Goal: Complete application form

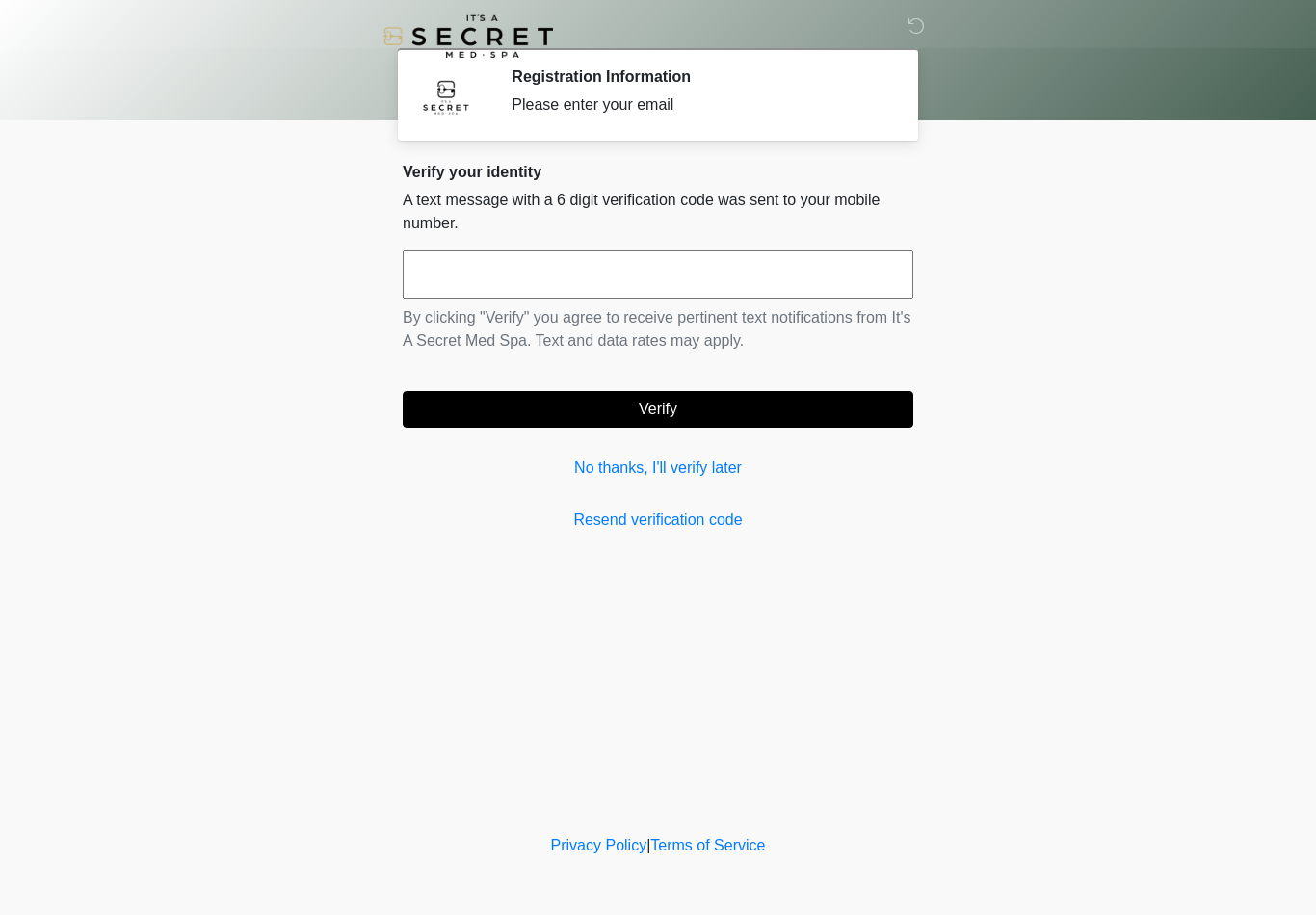
click at [581, 275] on input "text" at bounding box center [658, 274] width 511 height 48
type input "******"
click at [697, 409] on button "Verify" at bounding box center [658, 408] width 511 height 36
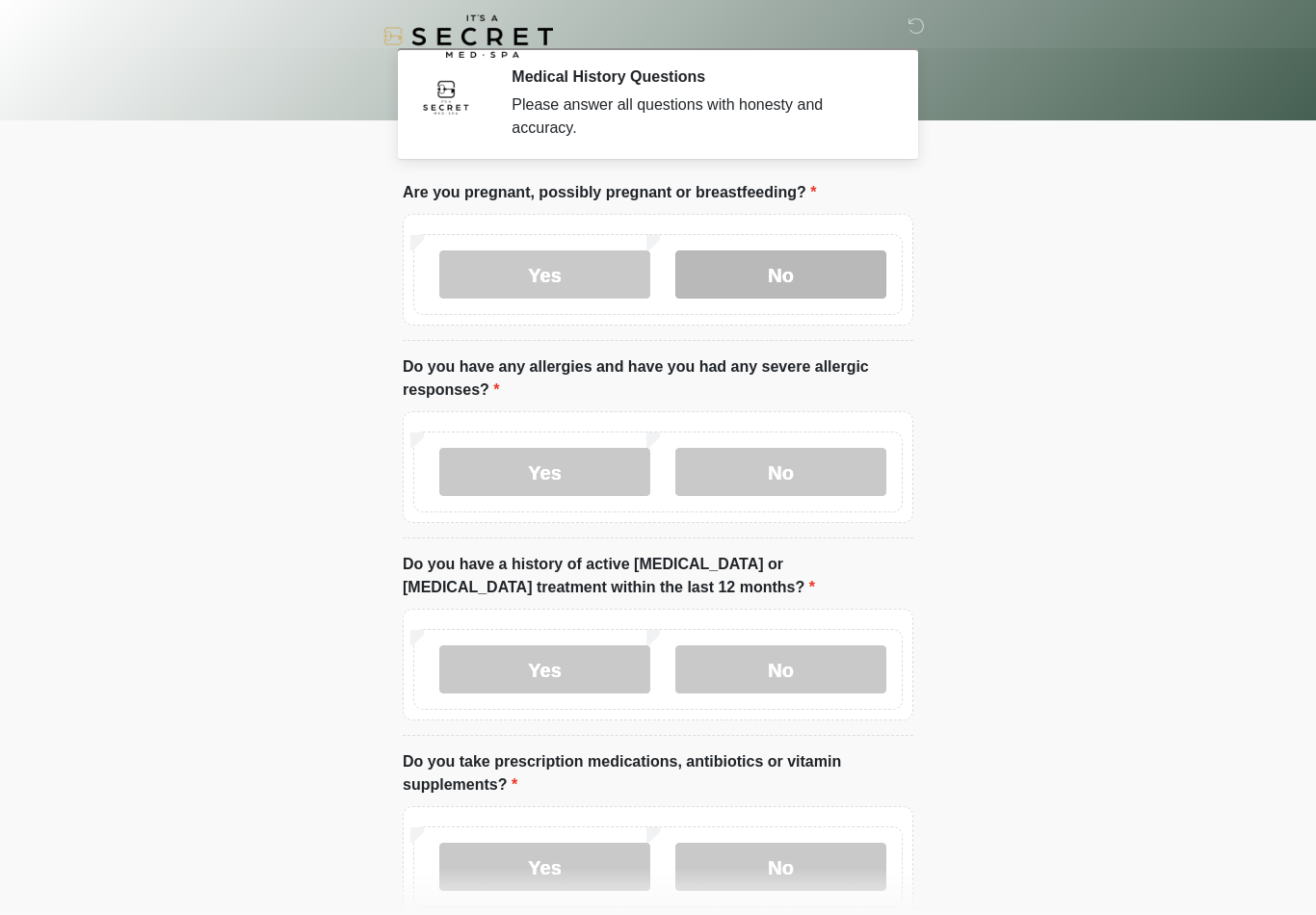
click at [804, 269] on label "No" at bounding box center [781, 274] width 211 height 48
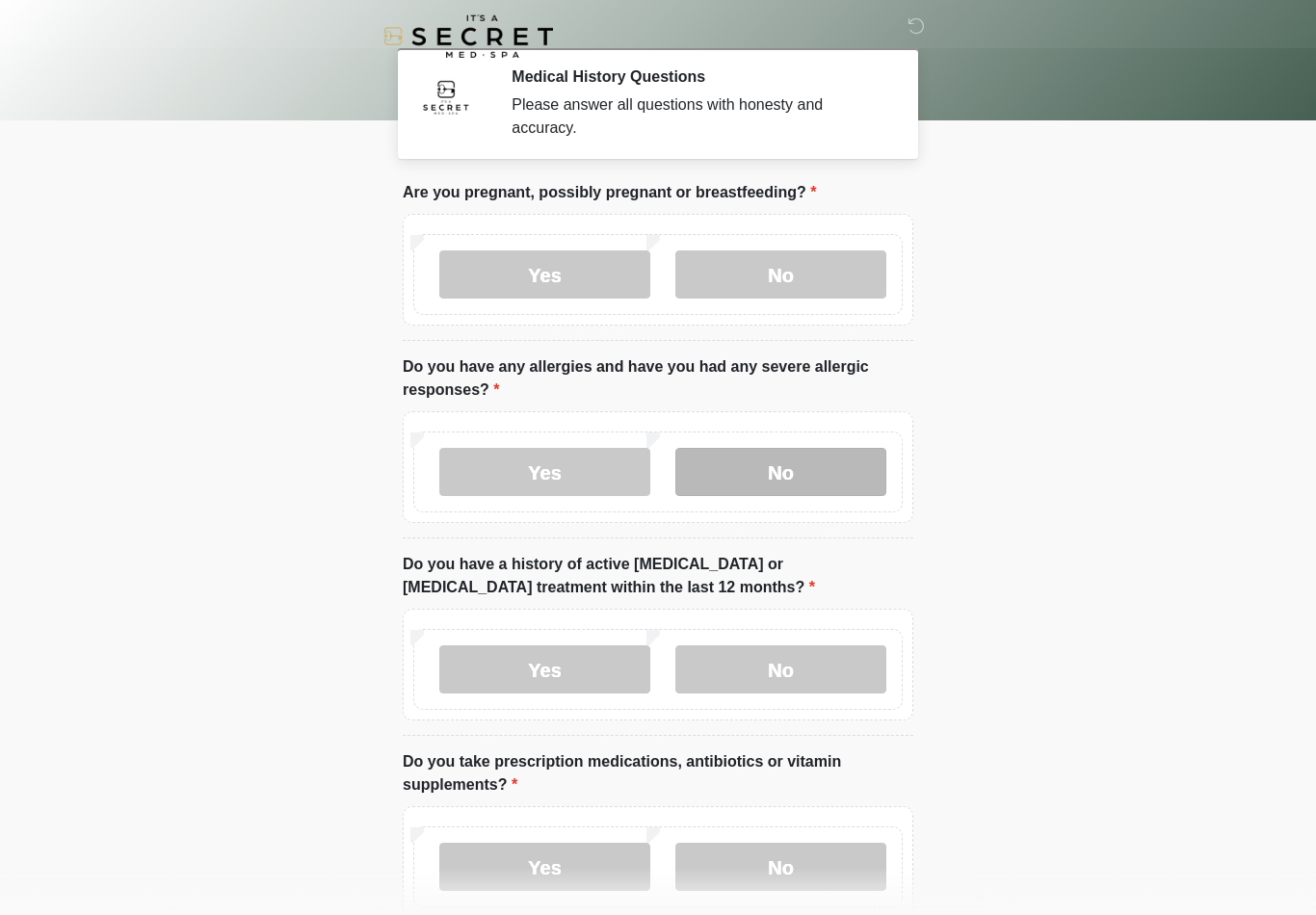
click at [809, 465] on label "No" at bounding box center [781, 471] width 211 height 48
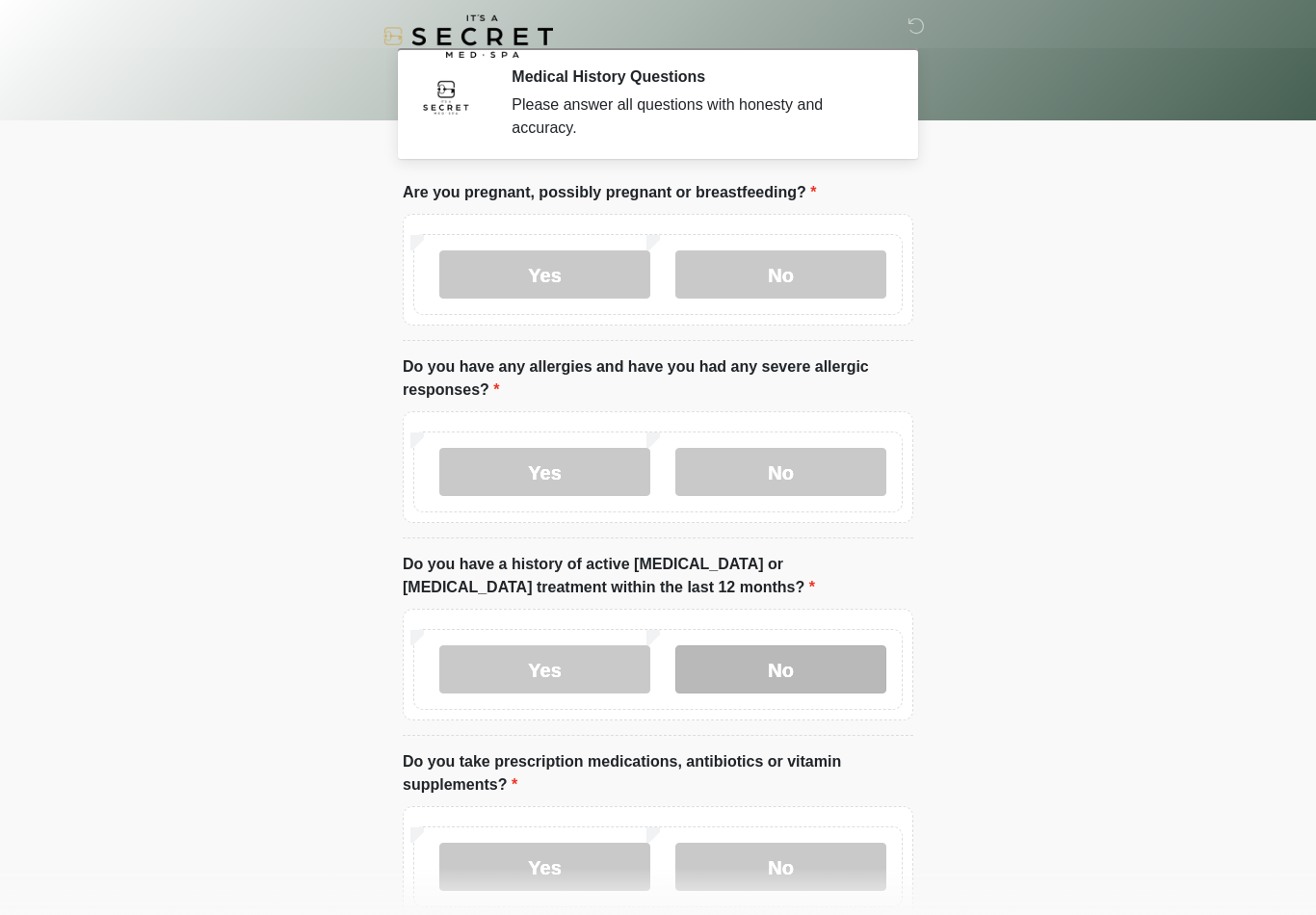
click at [816, 664] on label "No" at bounding box center [781, 669] width 211 height 48
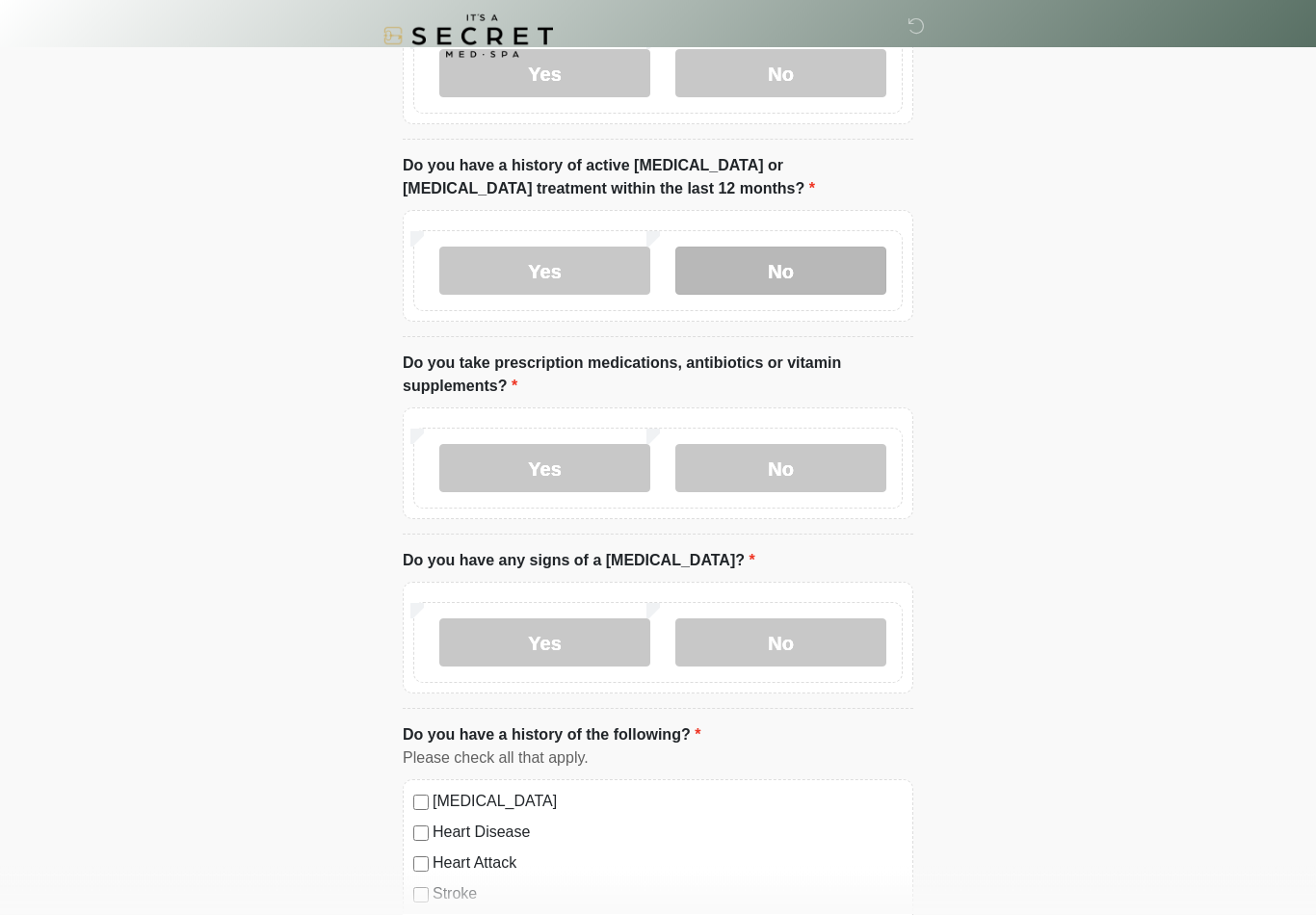
scroll to position [404, 0]
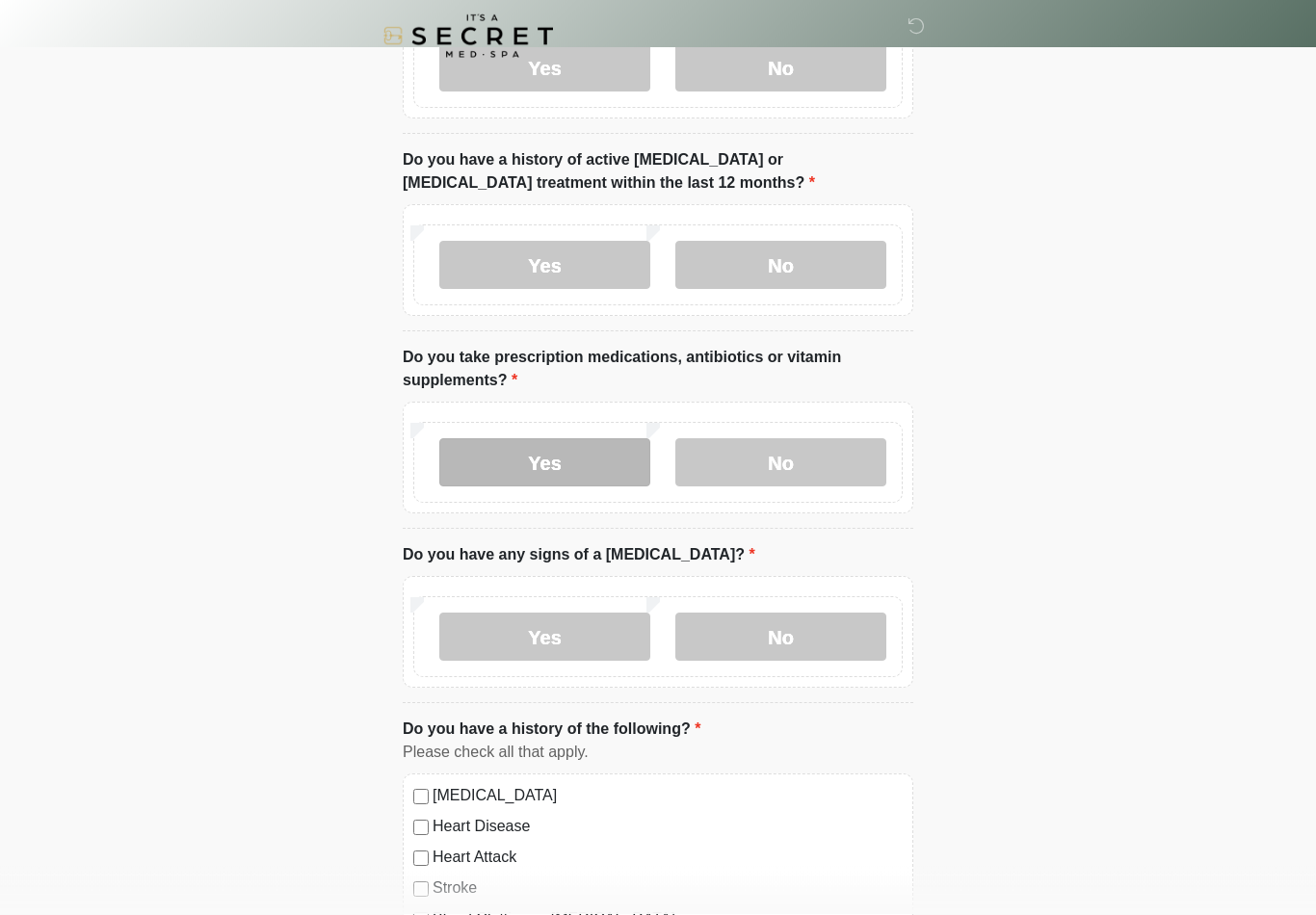
click at [567, 459] on label "Yes" at bounding box center [544, 462] width 211 height 48
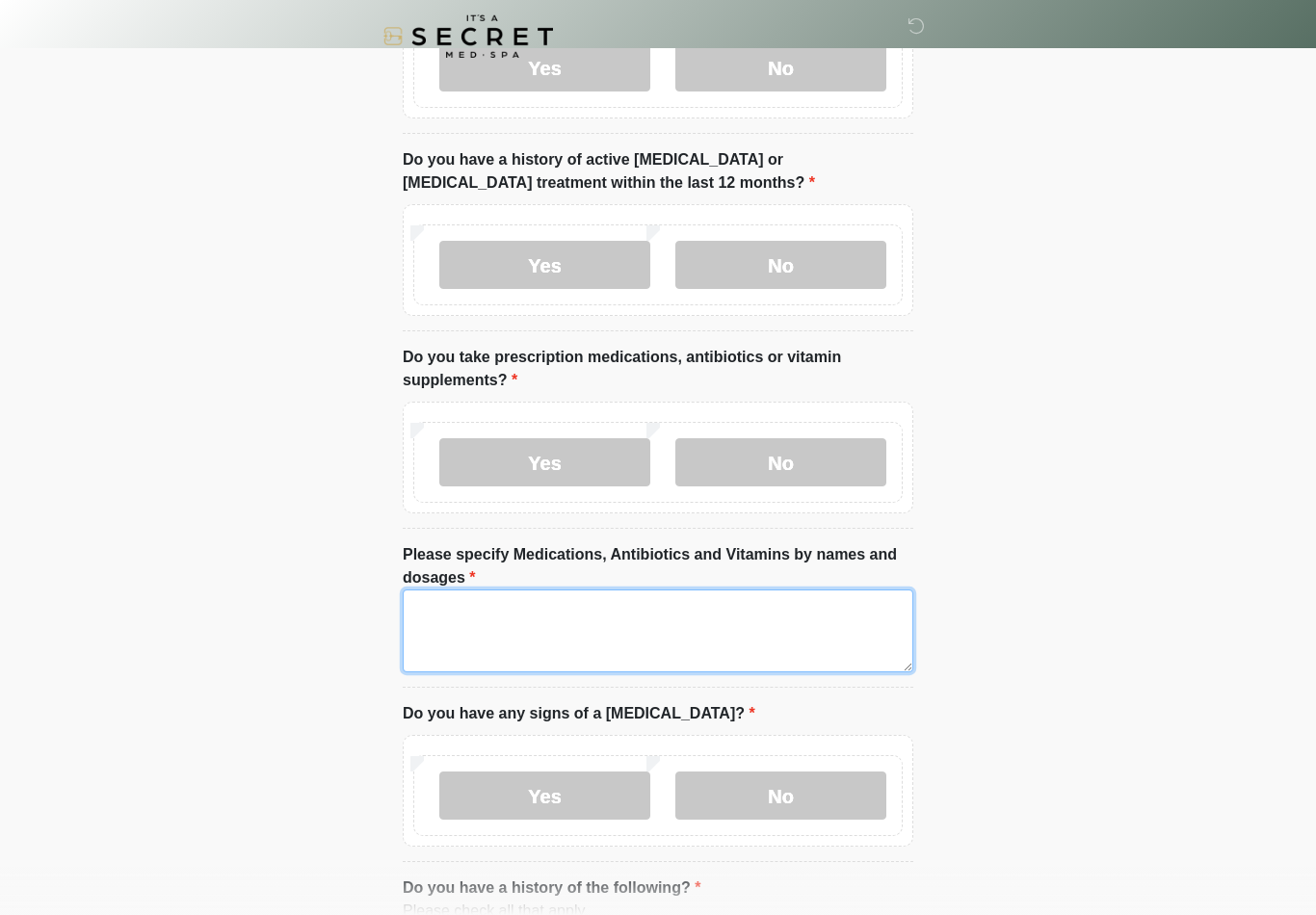
click at [538, 612] on textarea "Please specify Medications, Antibiotics and Vitamins by names and dosages" at bounding box center [658, 630] width 511 height 82
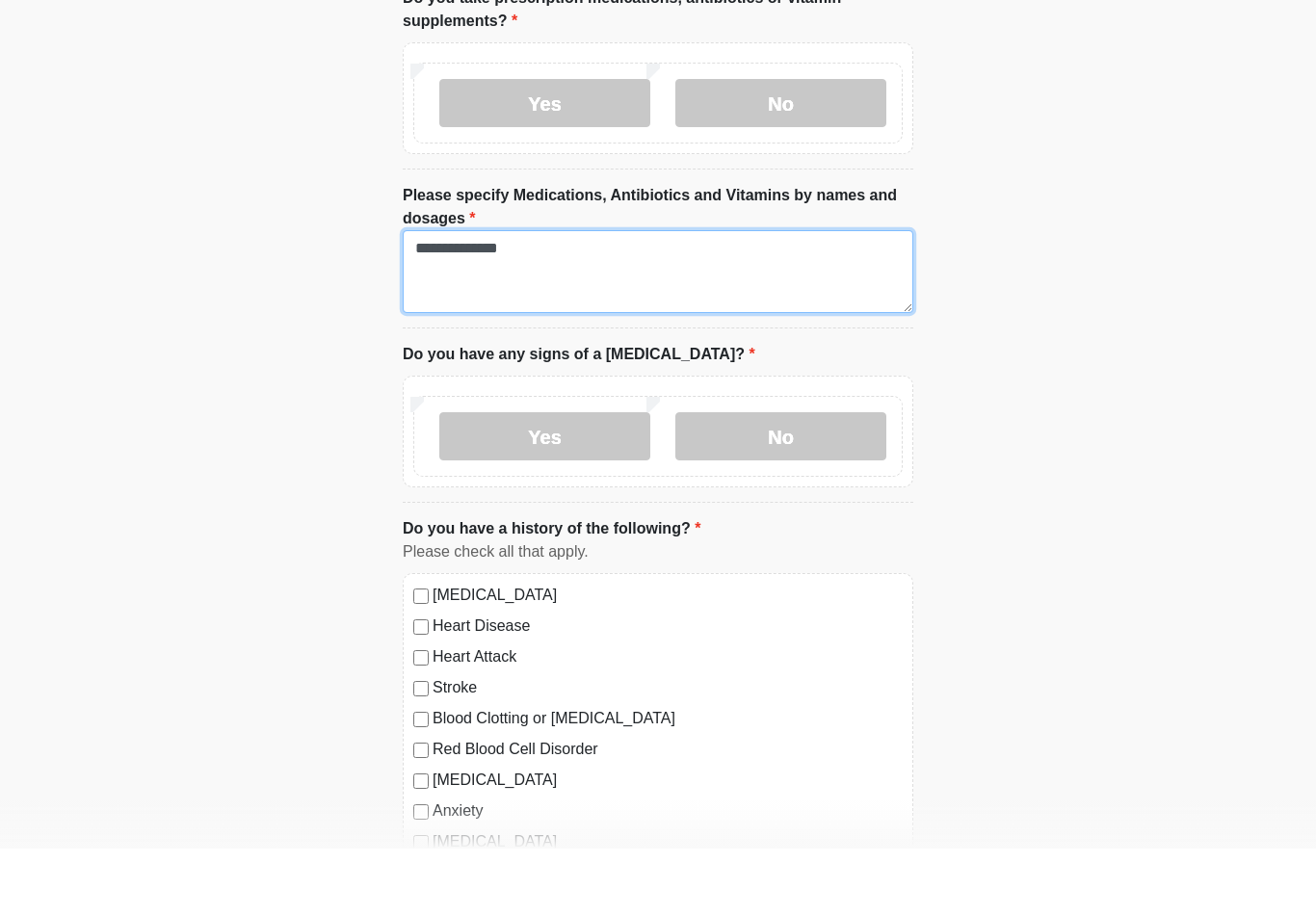
scroll to position [699, 0]
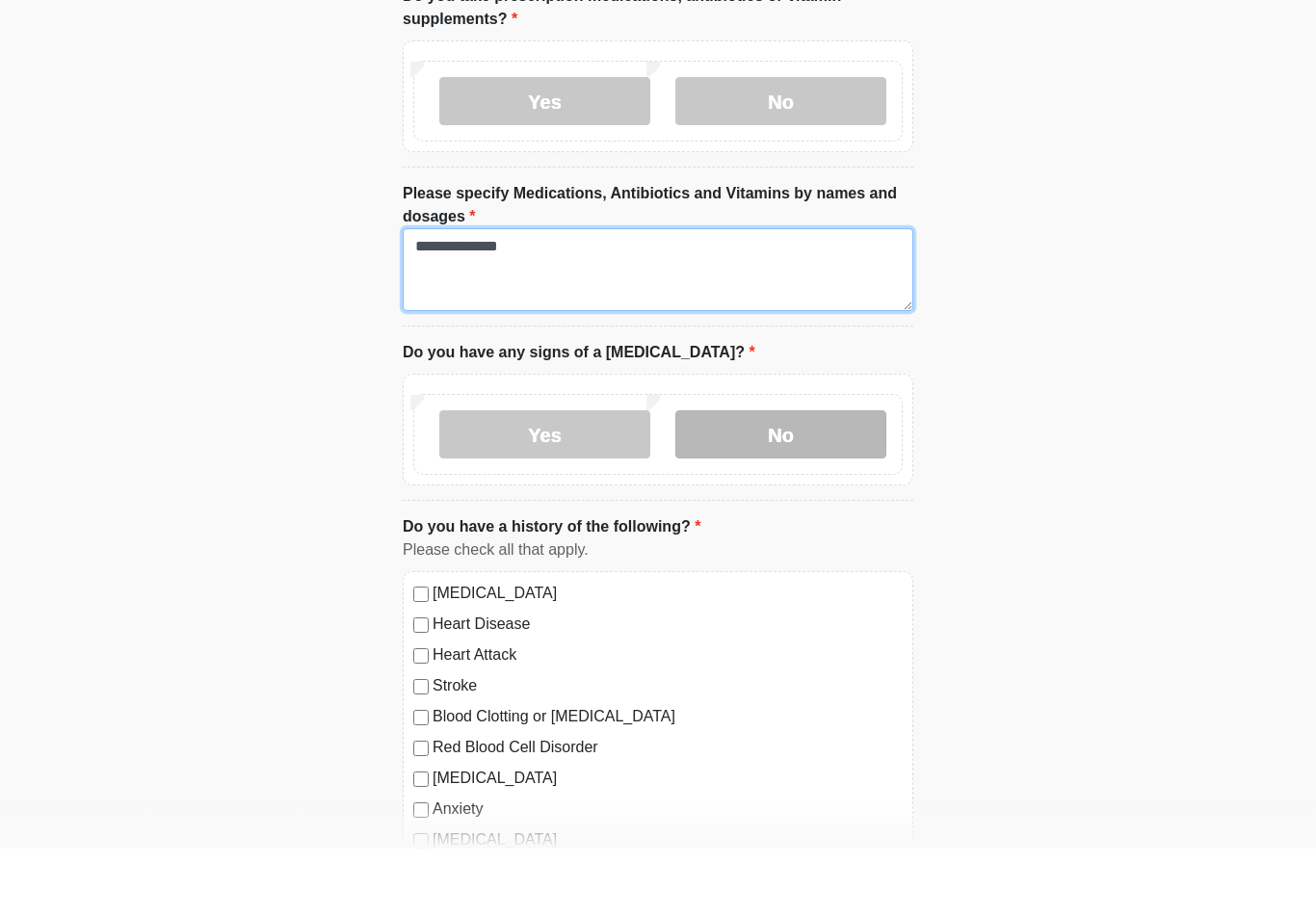
type textarea "**********"
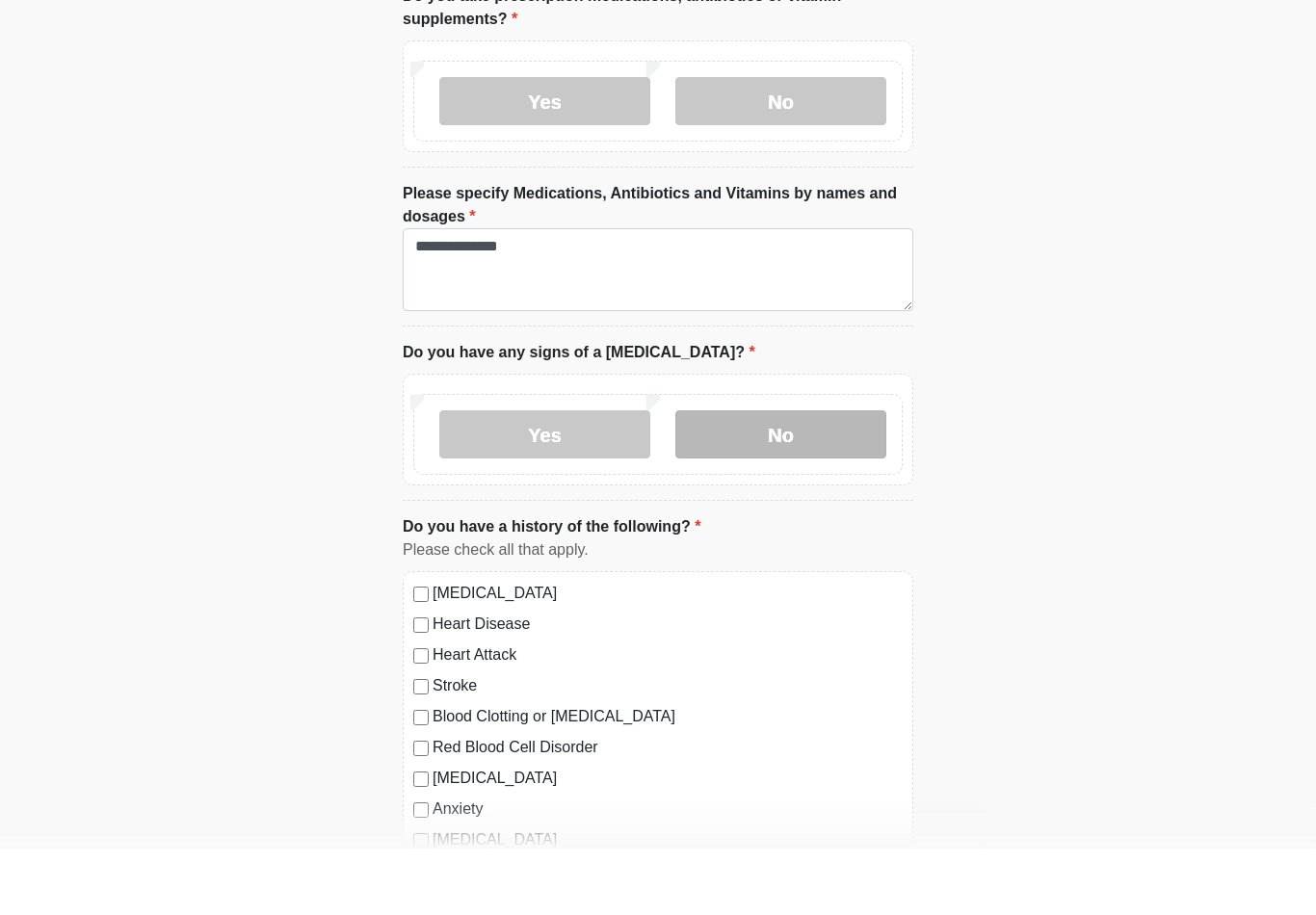
click at [782, 476] on label "No" at bounding box center [781, 500] width 211 height 48
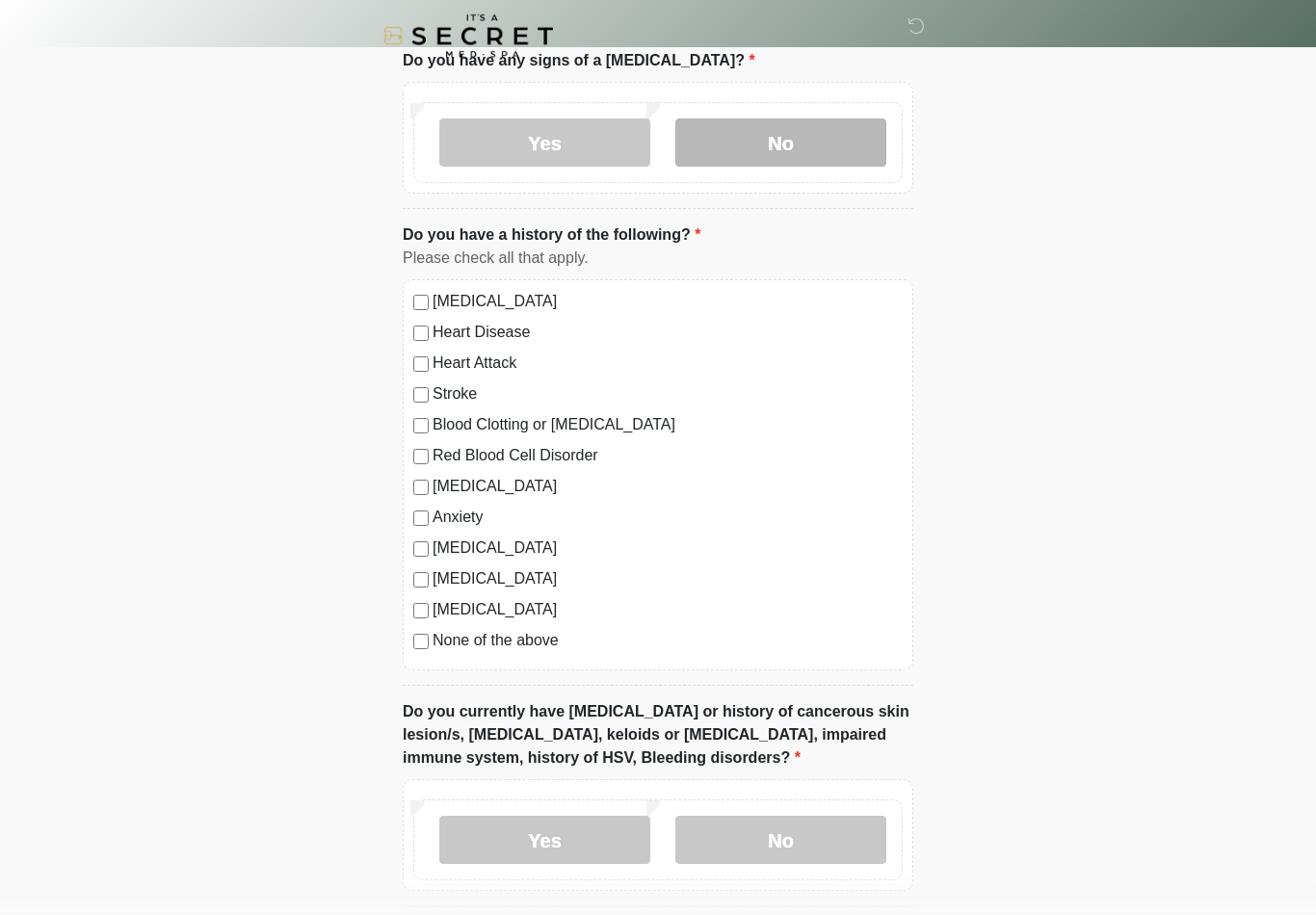
scroll to position [1090, 0]
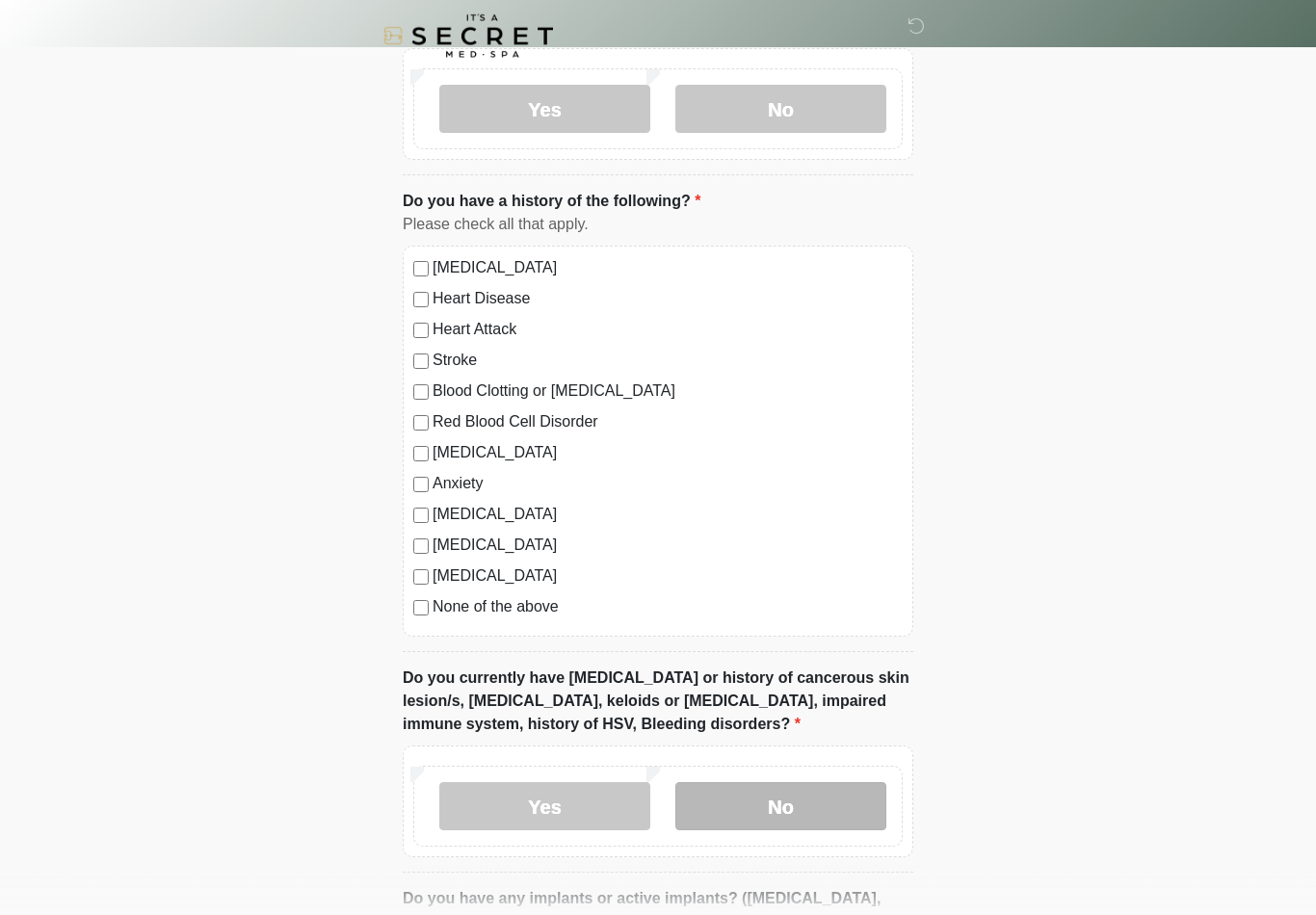
click at [783, 792] on label "No" at bounding box center [781, 806] width 211 height 48
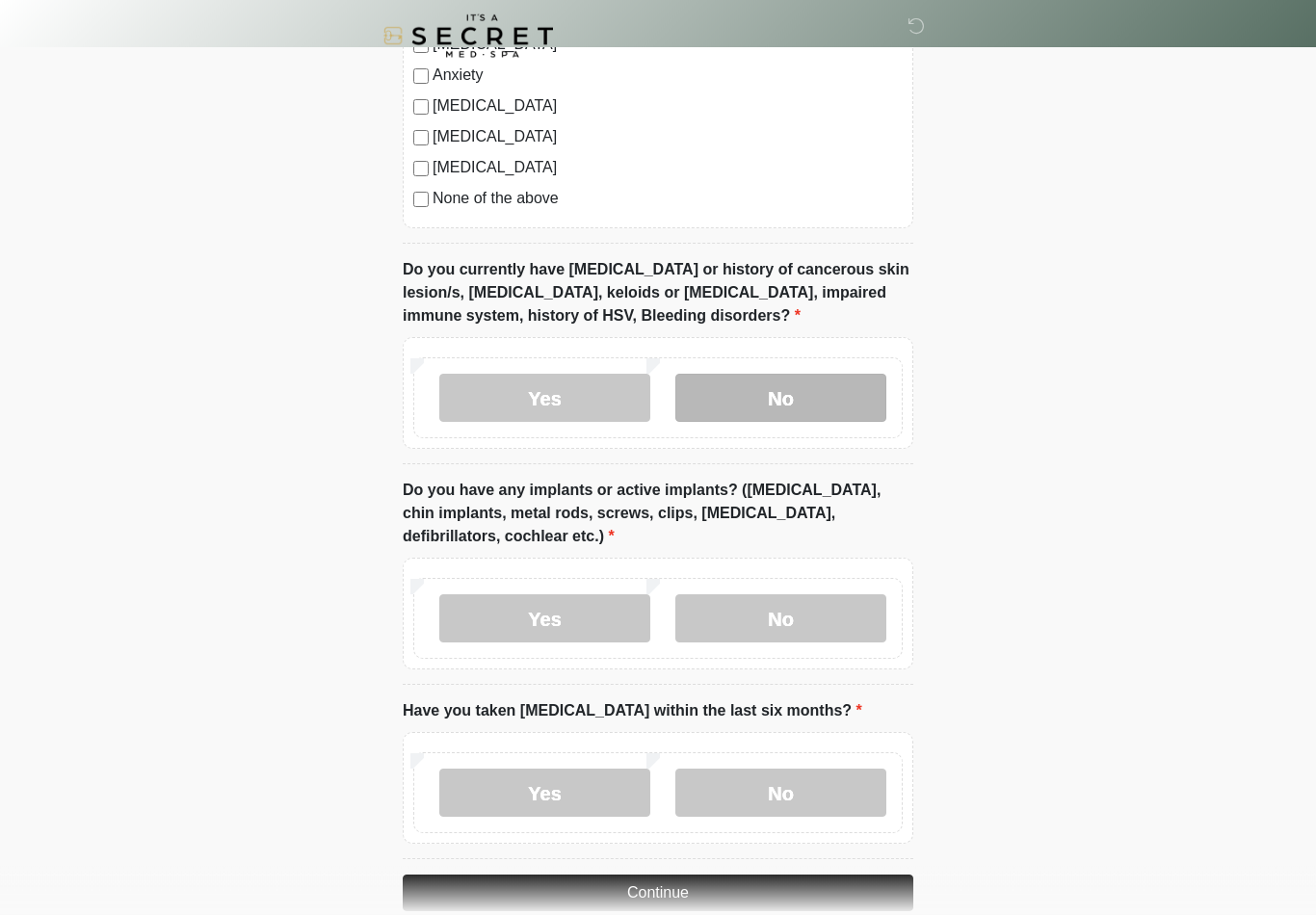
scroll to position [1504, 0]
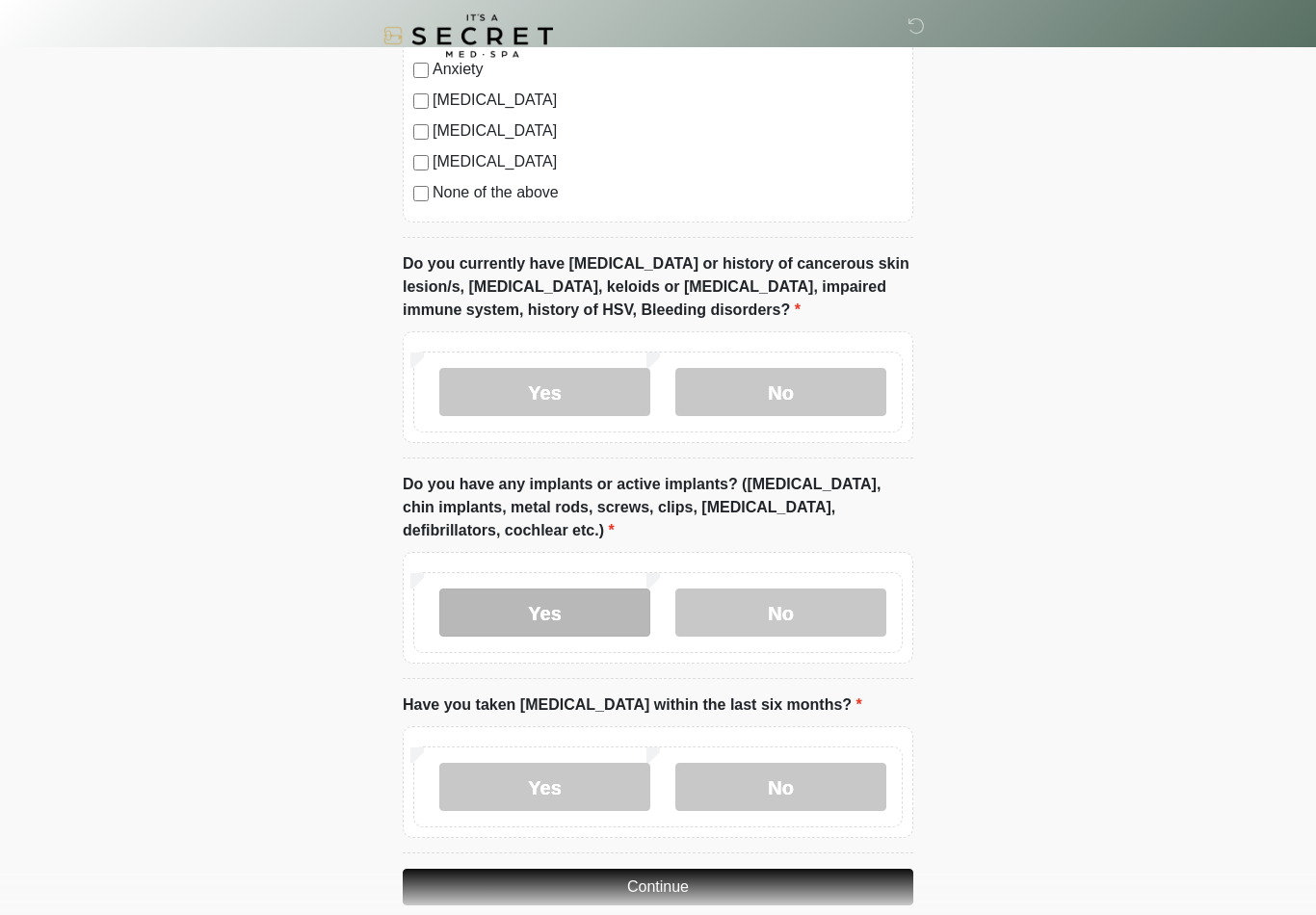
click at [571, 610] on label "Yes" at bounding box center [544, 613] width 211 height 48
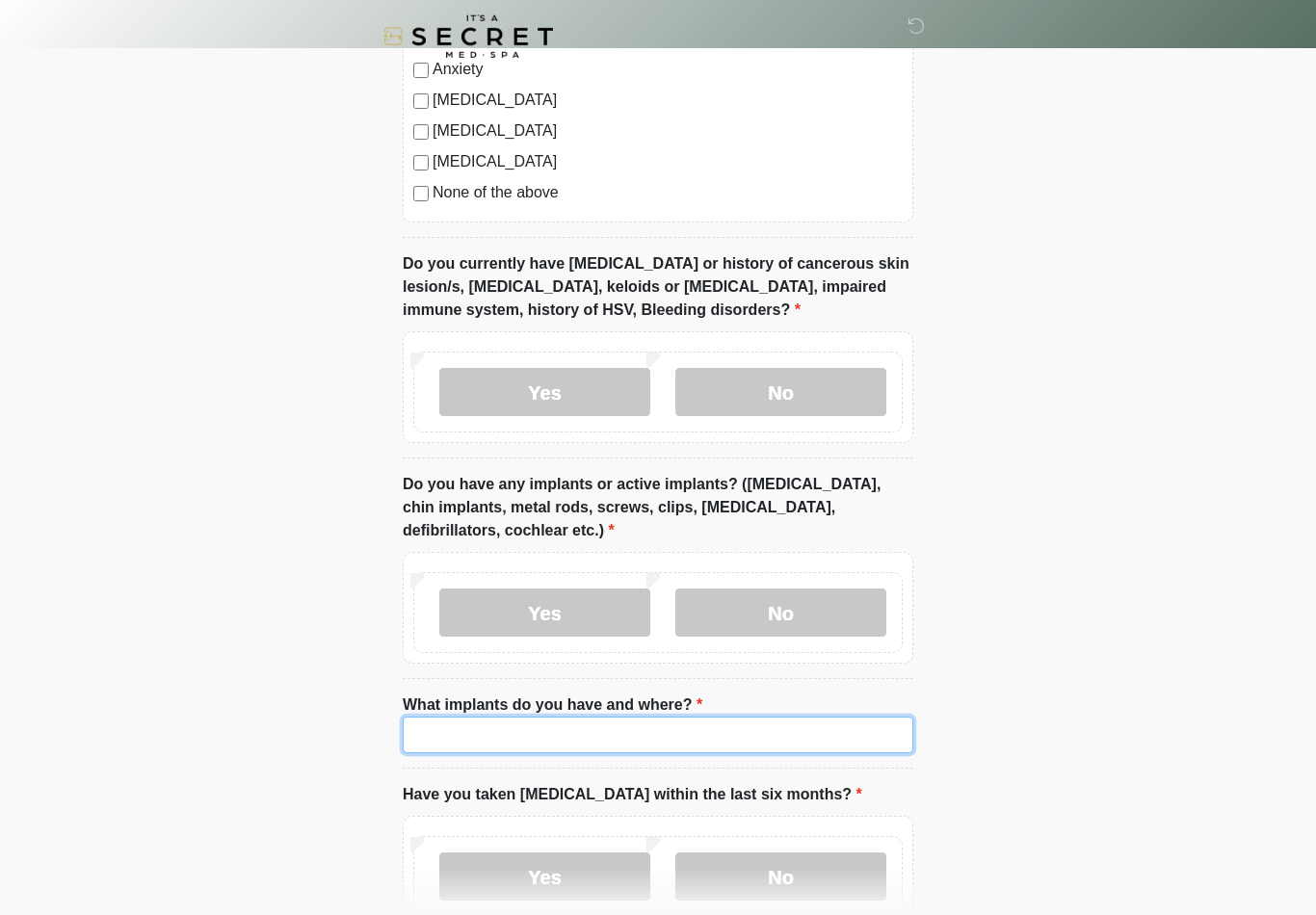
click at [525, 727] on input "What implants do you have and where?" at bounding box center [658, 734] width 511 height 36
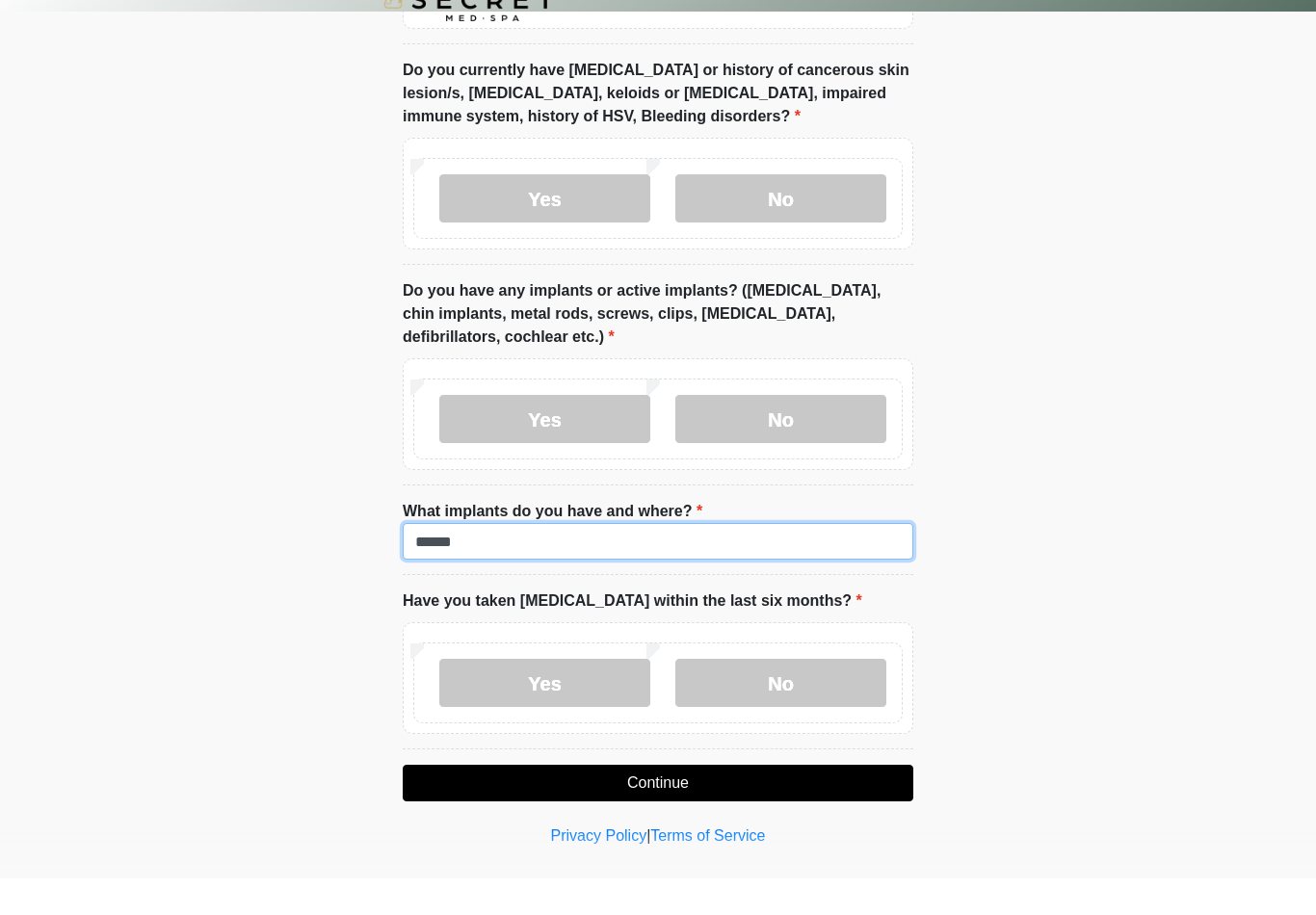
scroll to position [1684, 0]
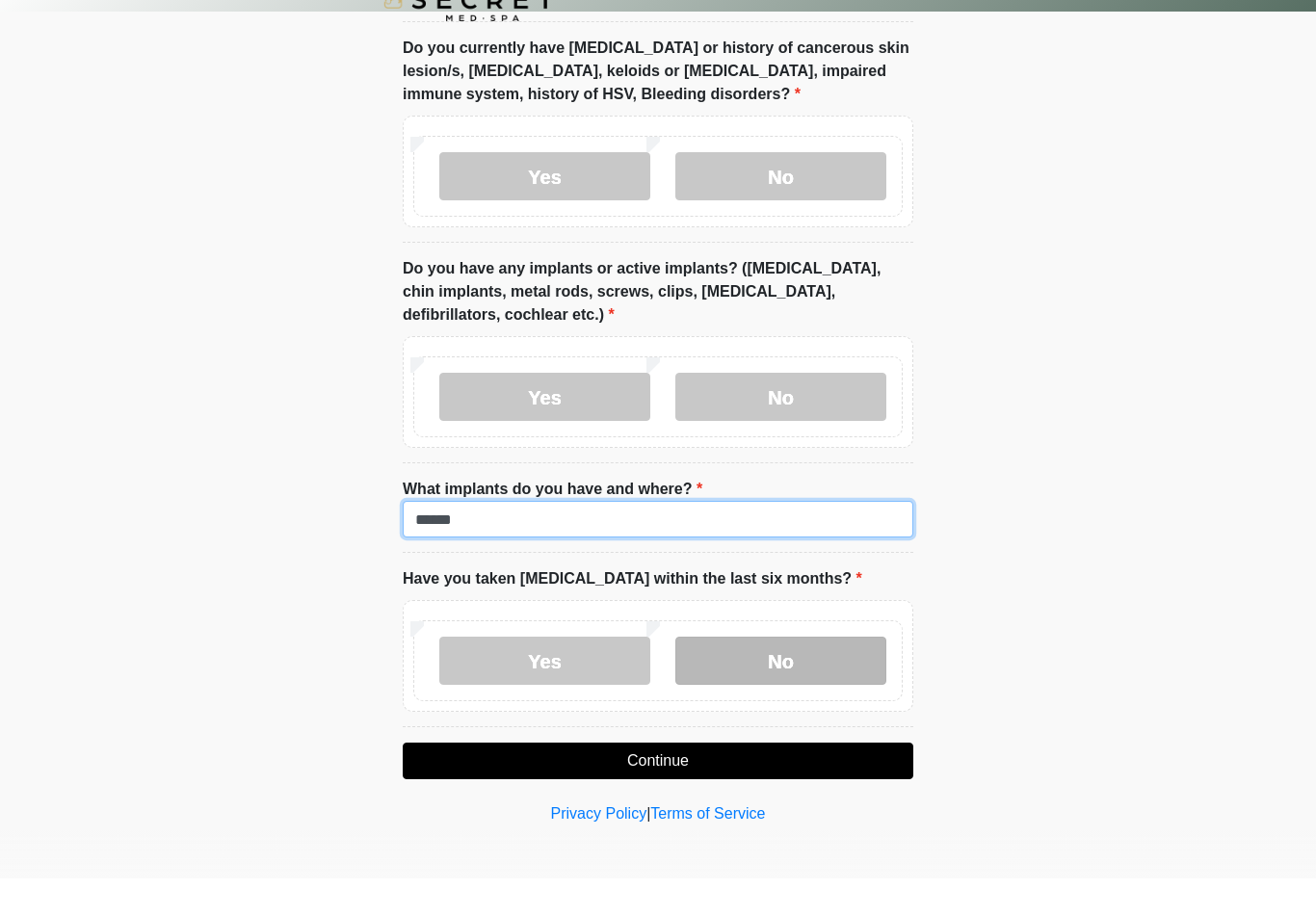
type input "******"
click at [786, 673] on label "No" at bounding box center [781, 697] width 211 height 48
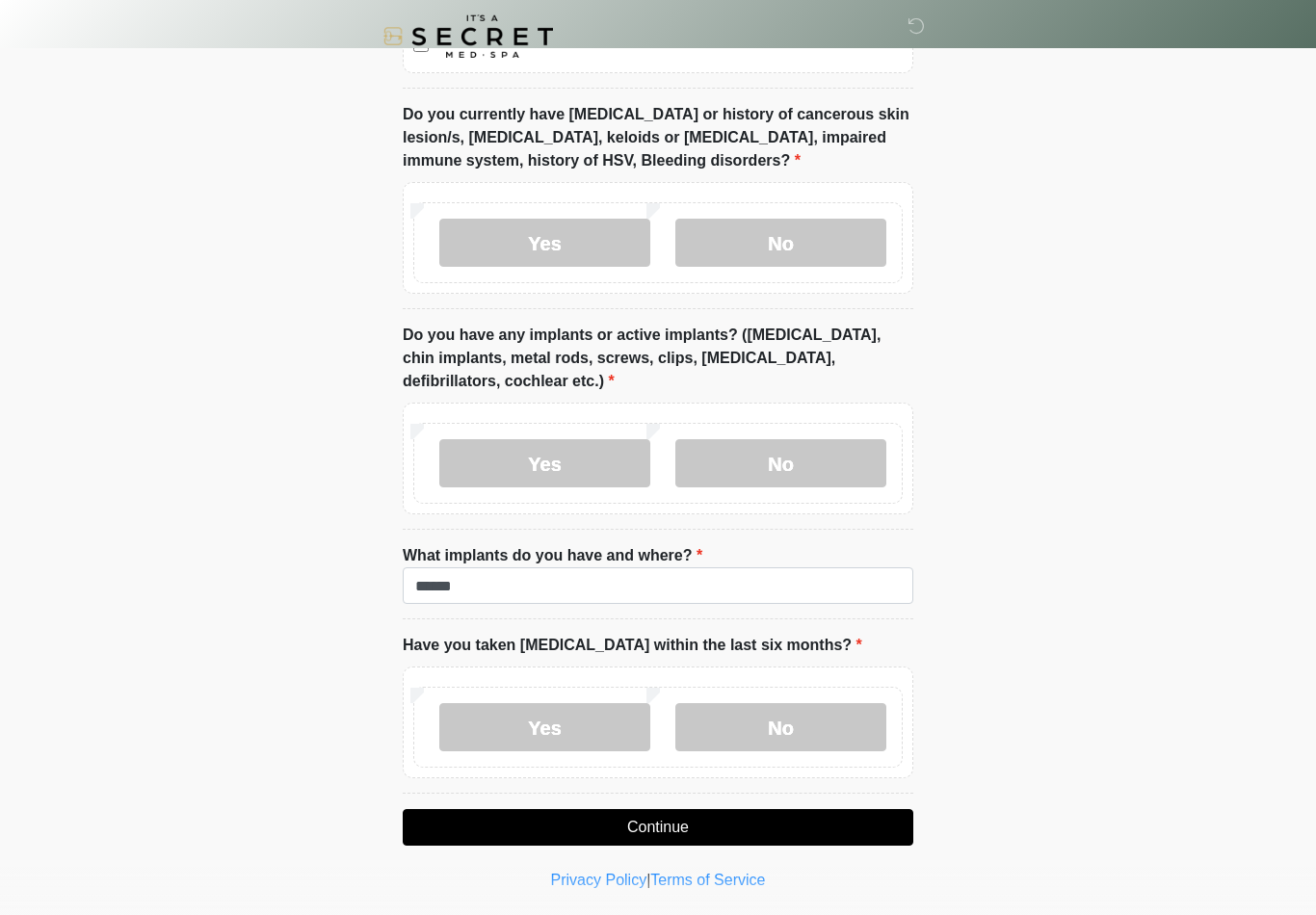
click at [702, 820] on button "Continue" at bounding box center [658, 827] width 511 height 36
click at [690, 822] on button "Continue" at bounding box center [658, 827] width 511 height 36
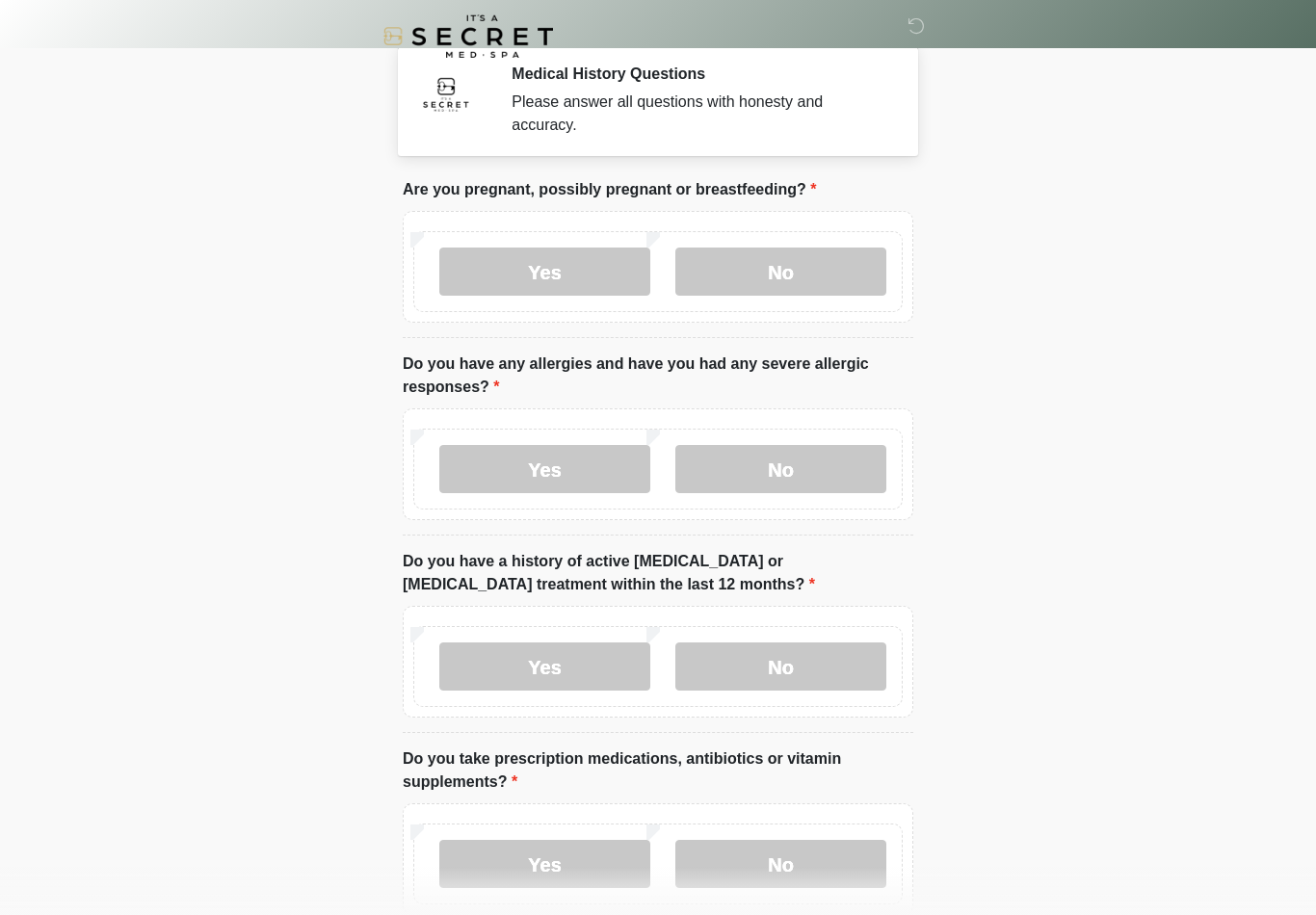
scroll to position [0, 0]
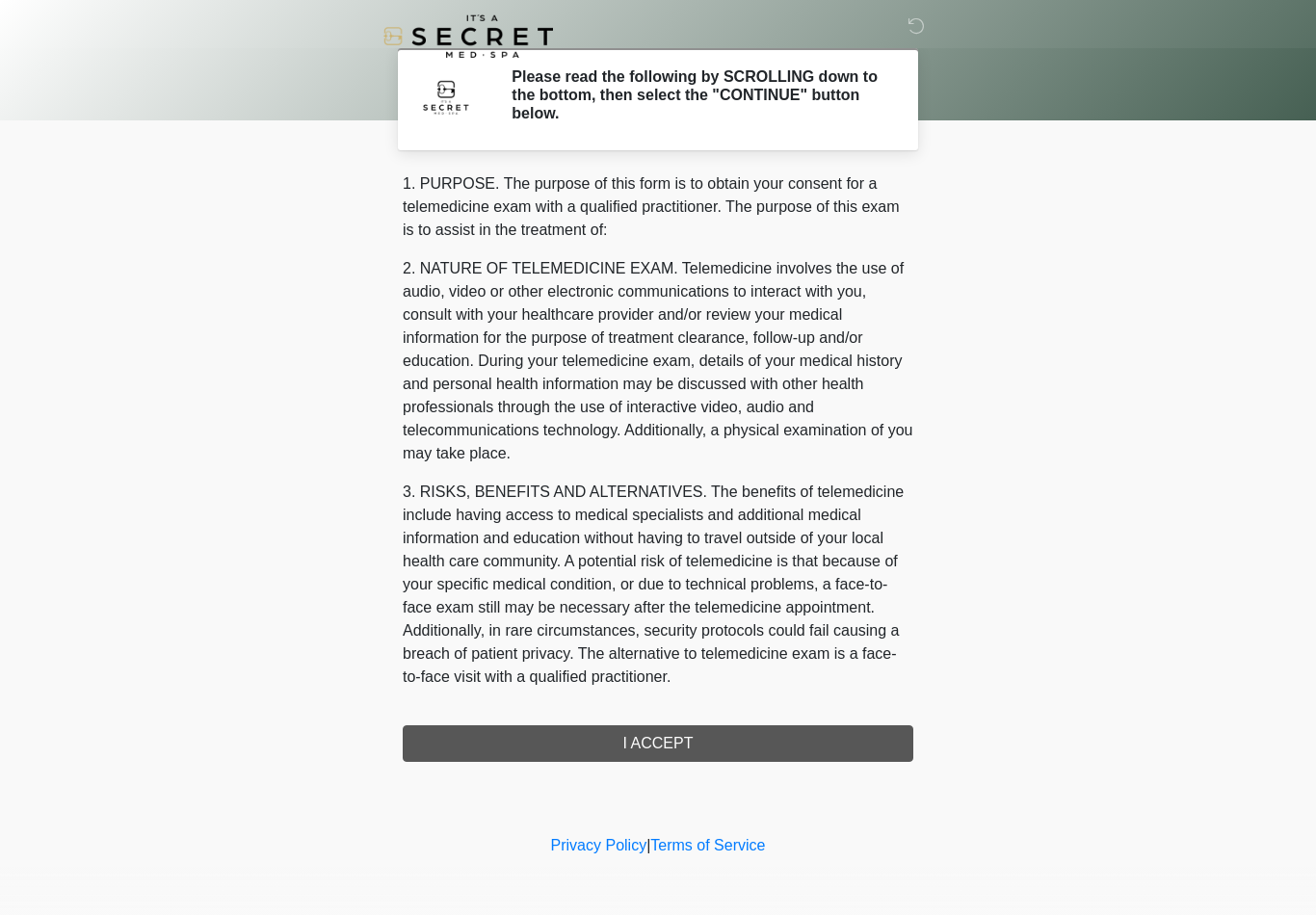
click at [688, 729] on div "1. PURPOSE. The purpose of this form is to obtain your consent for a telemedici…" at bounding box center [658, 467] width 511 height 589
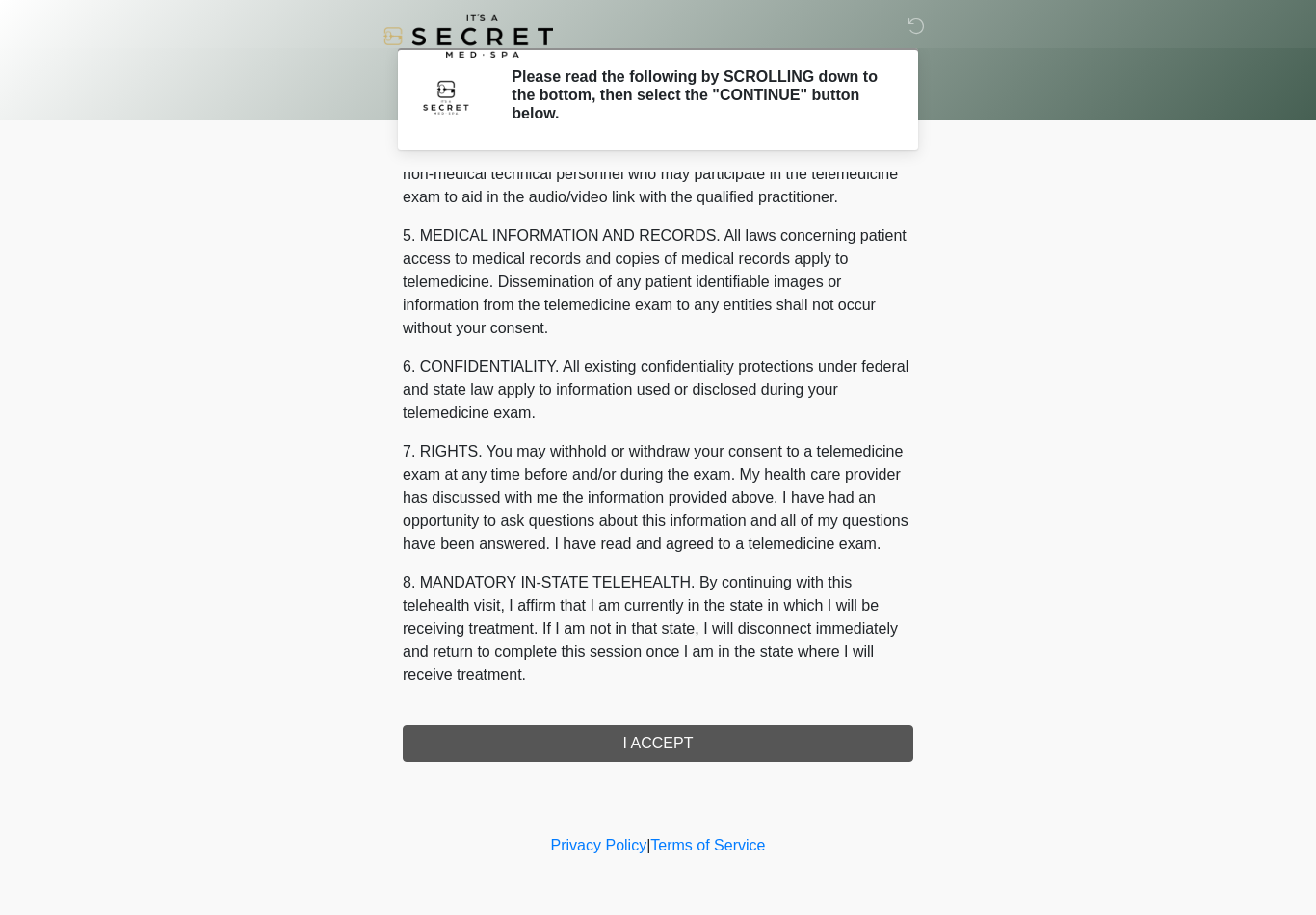
click at [708, 742] on button "I ACCEPT" at bounding box center [658, 743] width 511 height 36
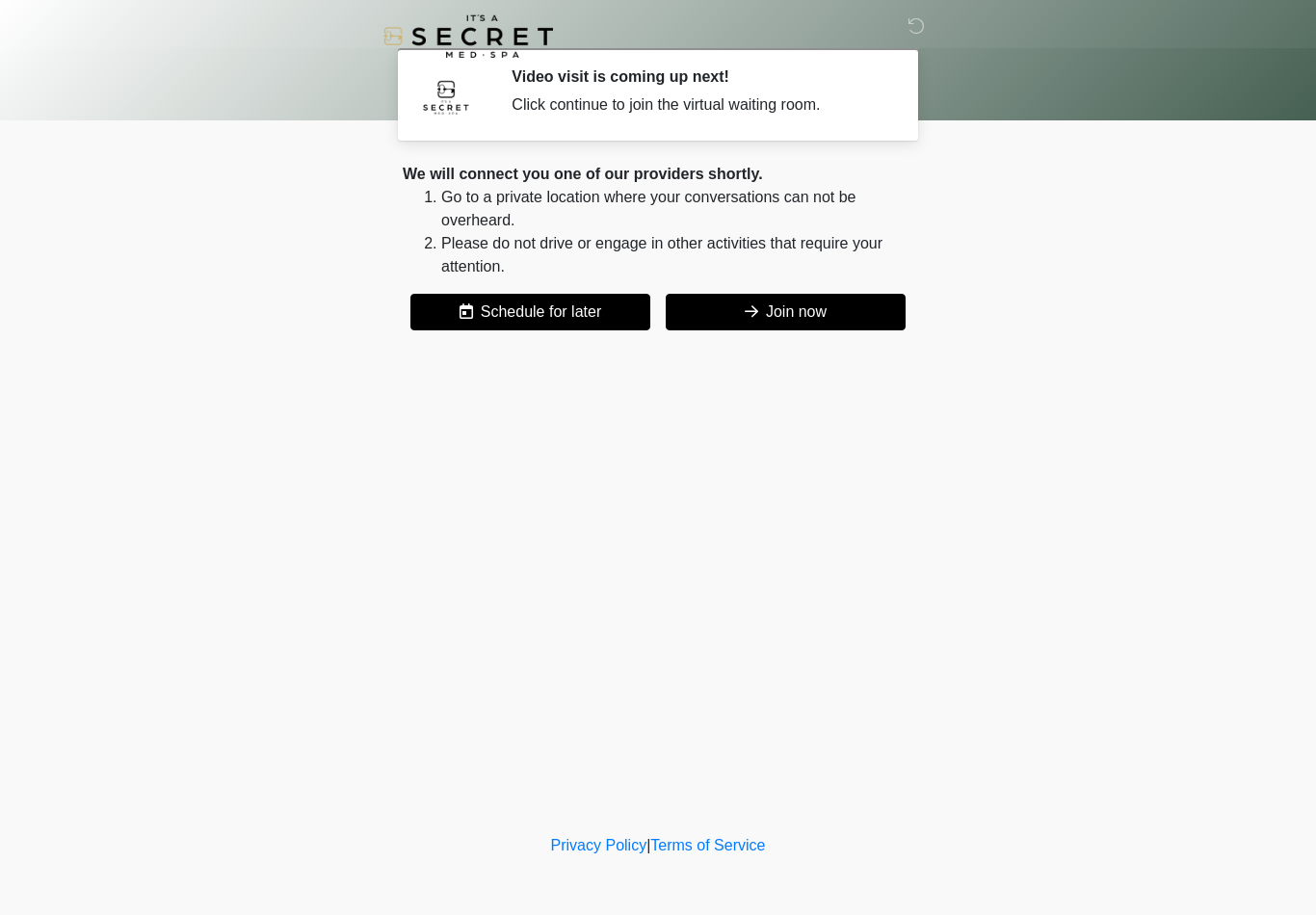
click at [802, 311] on button "Join now" at bounding box center [786, 311] width 240 height 36
